Goal: Information Seeking & Learning: Learn about a topic

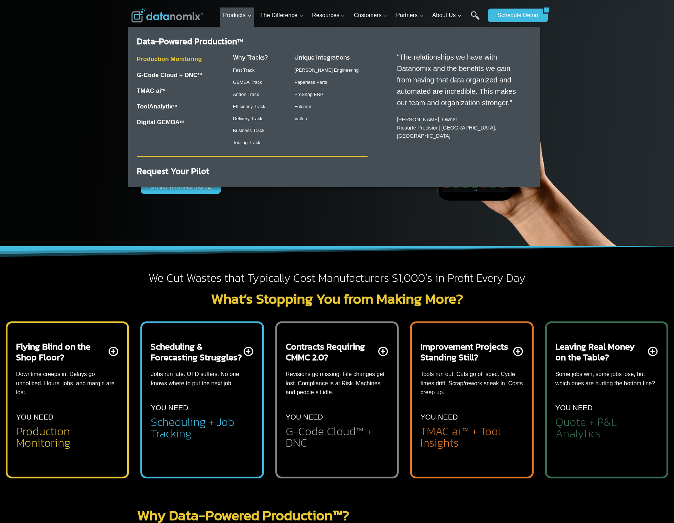
click at [187, 60] on link "Production Monitoring" at bounding box center [169, 59] width 65 height 7
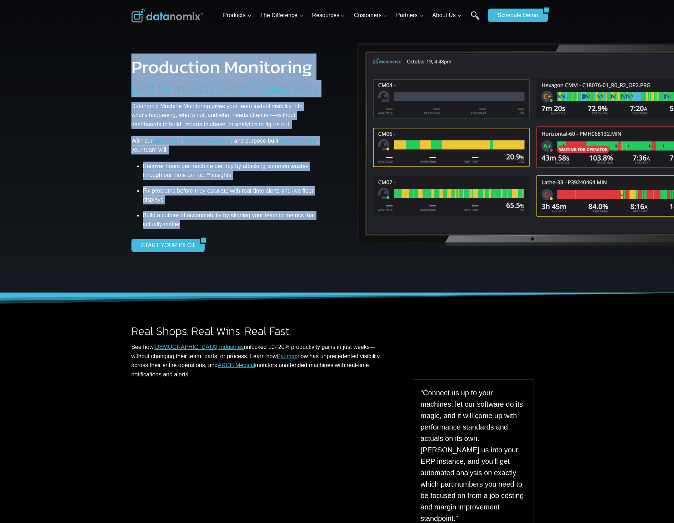
drag, startPoint x: 133, startPoint y: 67, endPoint x: 278, endPoint y: 223, distance: 213.1
click at [278, 223] on div "Production Monitoring Built for the Way Shops Actually Work Datanomix Machine M…" at bounding box center [231, 155] width 200 height 194
copy div "Production Monitoring Built for the Way Shops Actually Work Datanomix Machine M…"
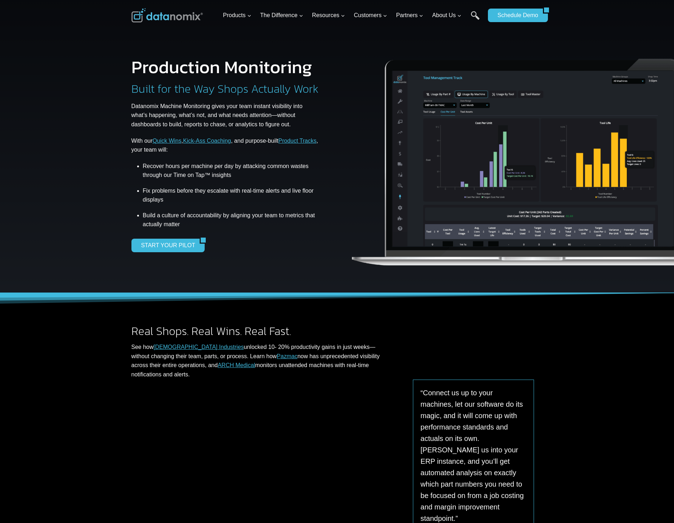
click at [97, 191] on div at bounding box center [337, 146] width 674 height 293
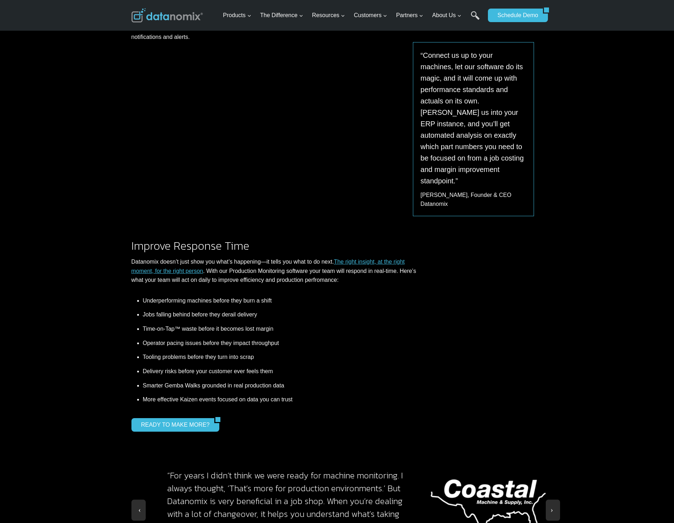
scroll to position [250, 0]
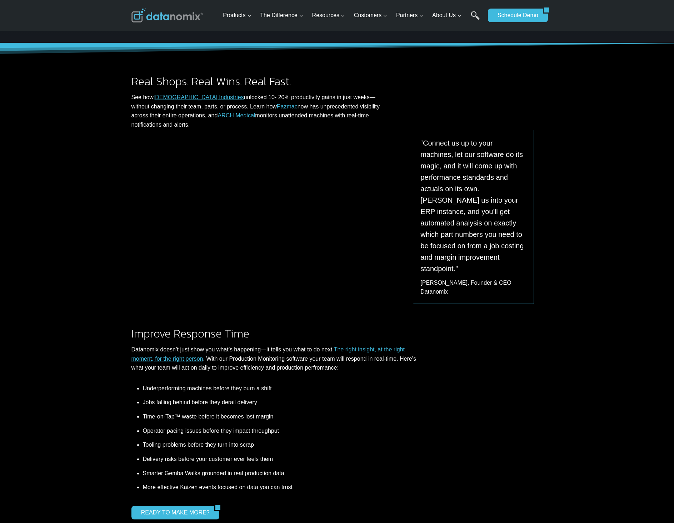
click at [444, 328] on div "Improve Response Time Datanomix doesn’t just show you what’s happening—it tells…" at bounding box center [336, 424] width 411 height 192
